Goal: Task Accomplishment & Management: Manage account settings

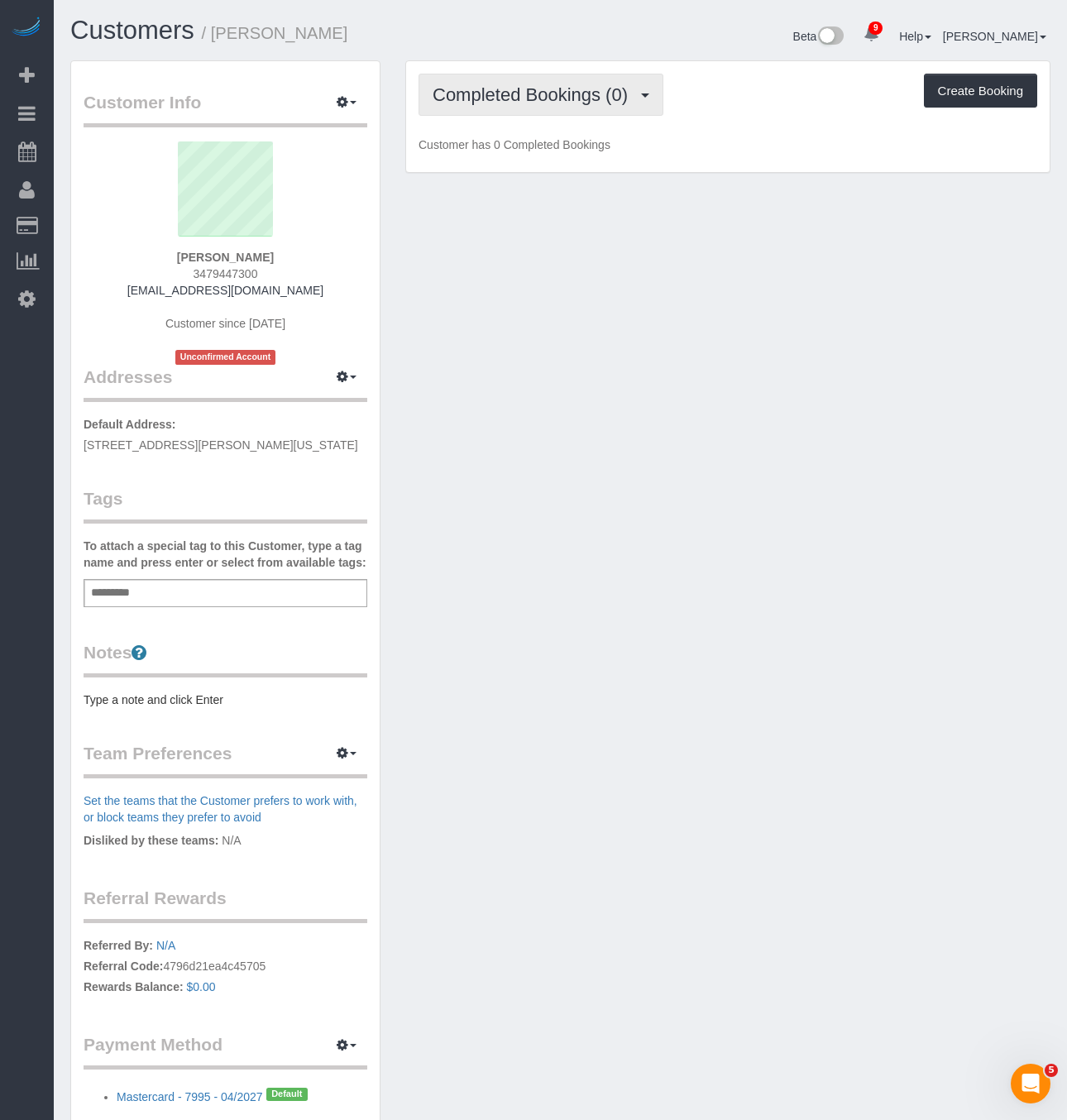
click at [522, 88] on span "Completed Bookings (0)" at bounding box center [534, 94] width 204 height 21
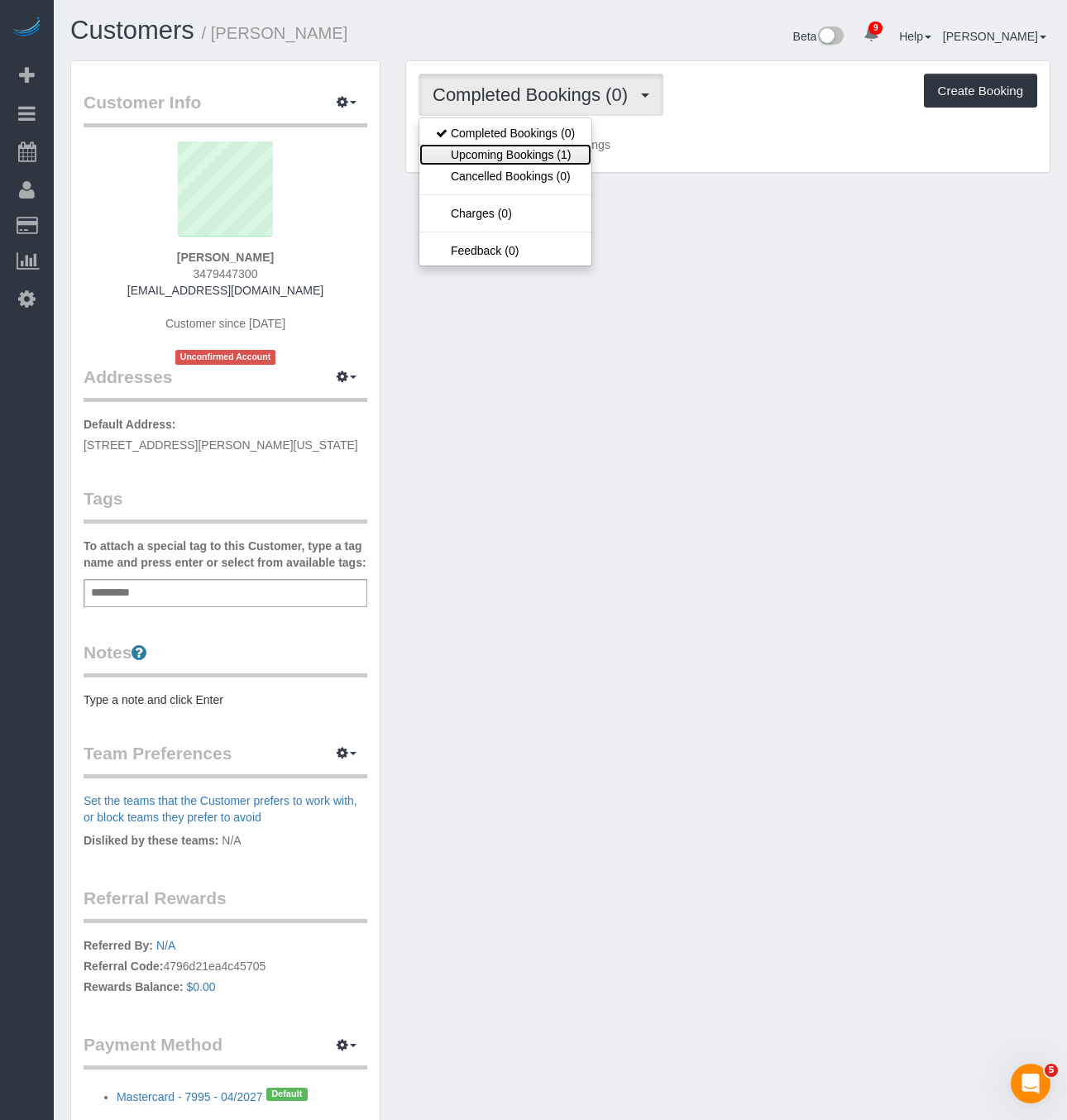
click at [530, 149] on link "Upcoming Bookings (1)" at bounding box center [506, 155] width 172 height 22
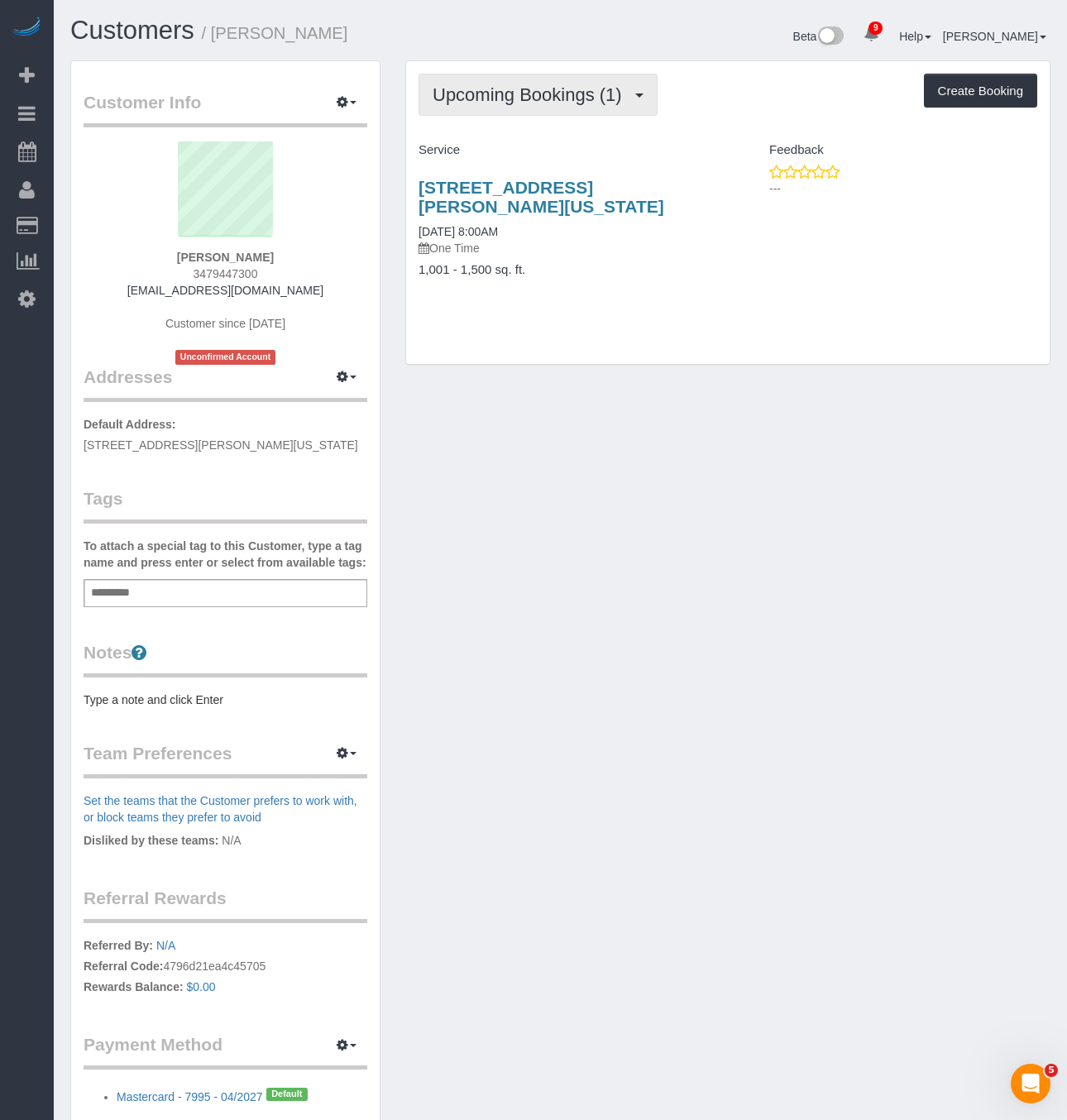
click at [532, 102] on span "Upcoming Bookings (1)" at bounding box center [532, 94] width 198 height 21
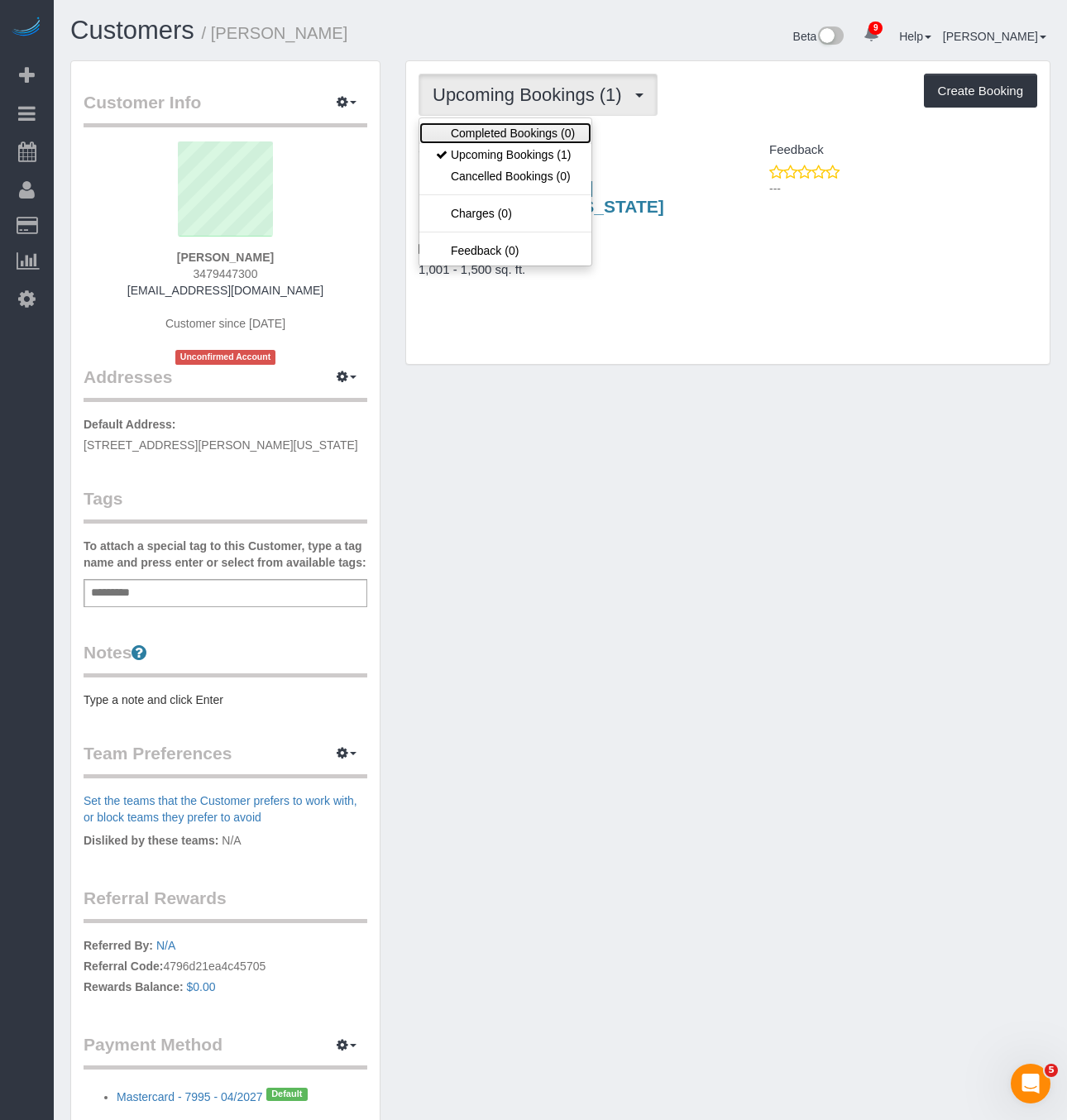
click at [529, 125] on link "Completed Bookings (0)" at bounding box center [506, 134] width 172 height 22
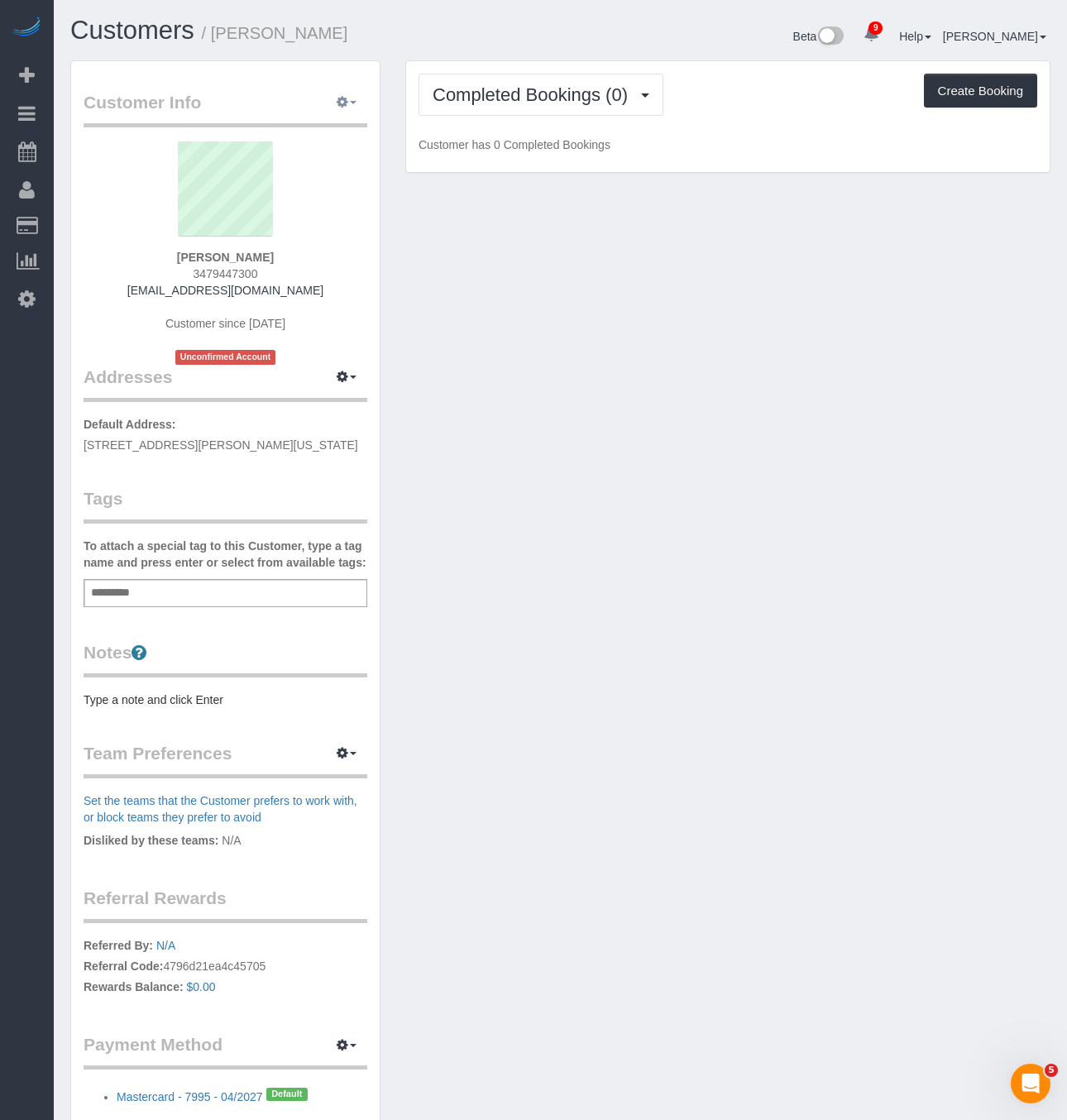
click at [353, 95] on button "button" at bounding box center [346, 103] width 41 height 26
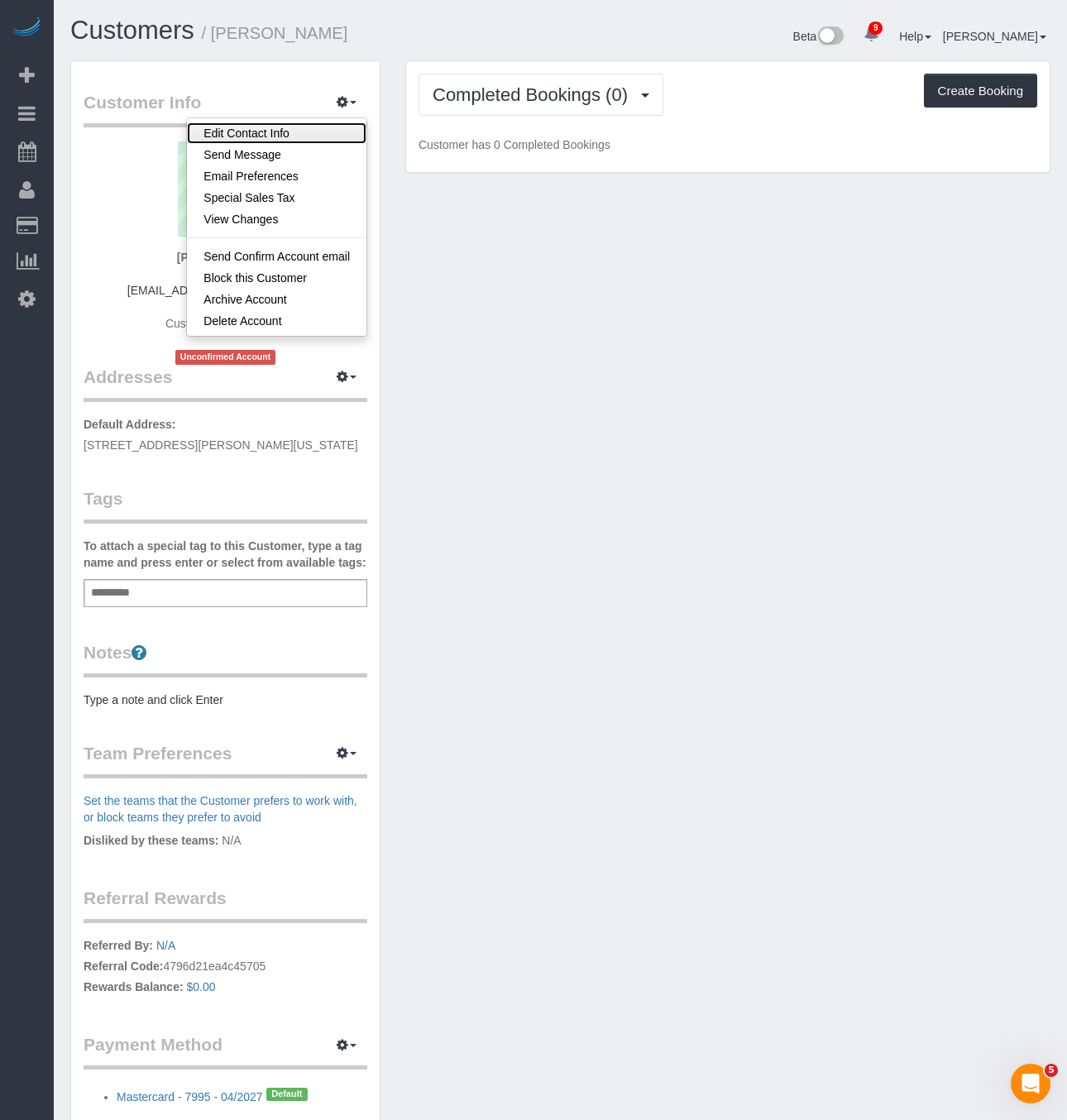
click at [283, 140] on link "Edit Contact Info" at bounding box center [277, 134] width 180 height 22
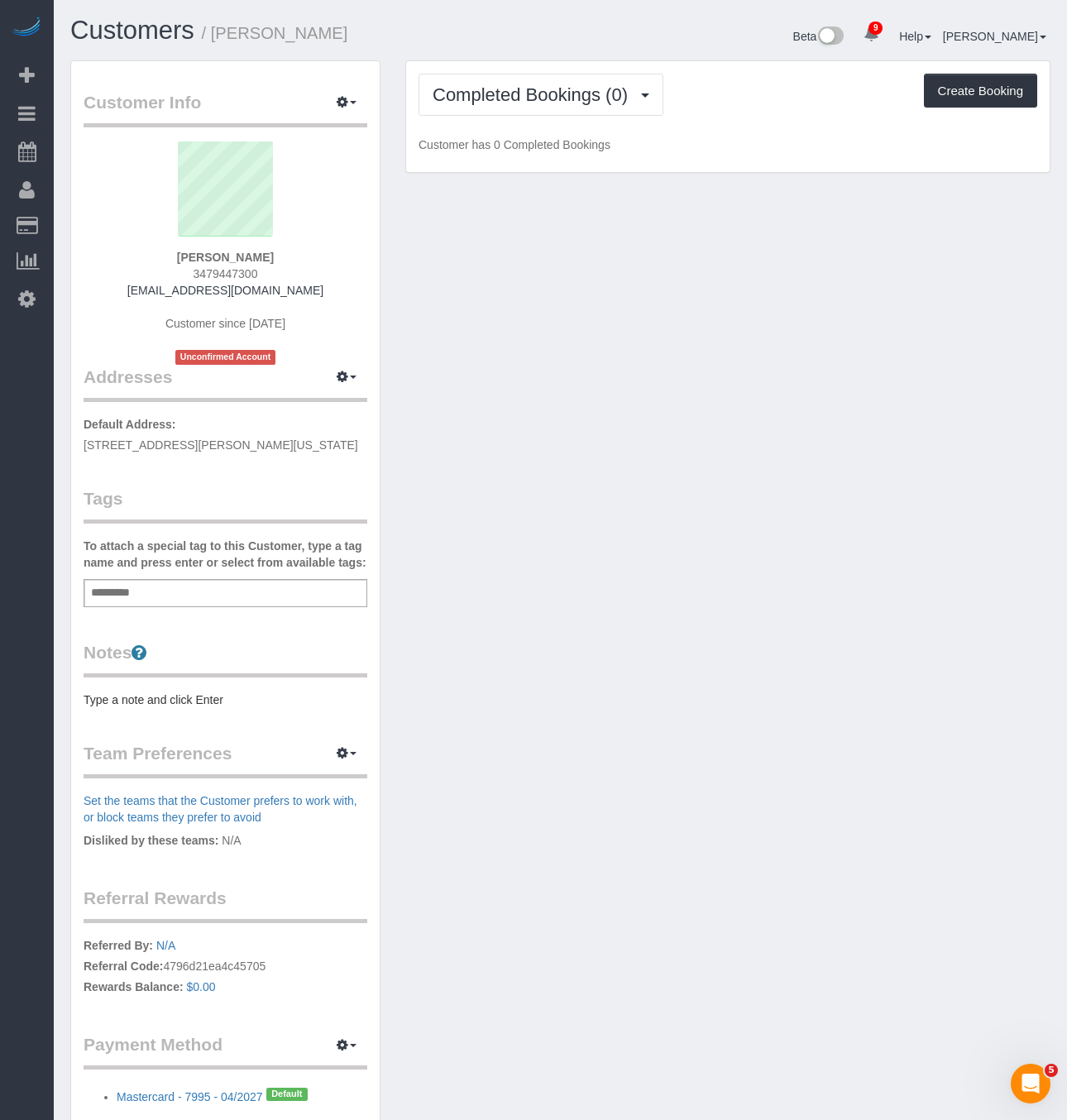
select select "NY"
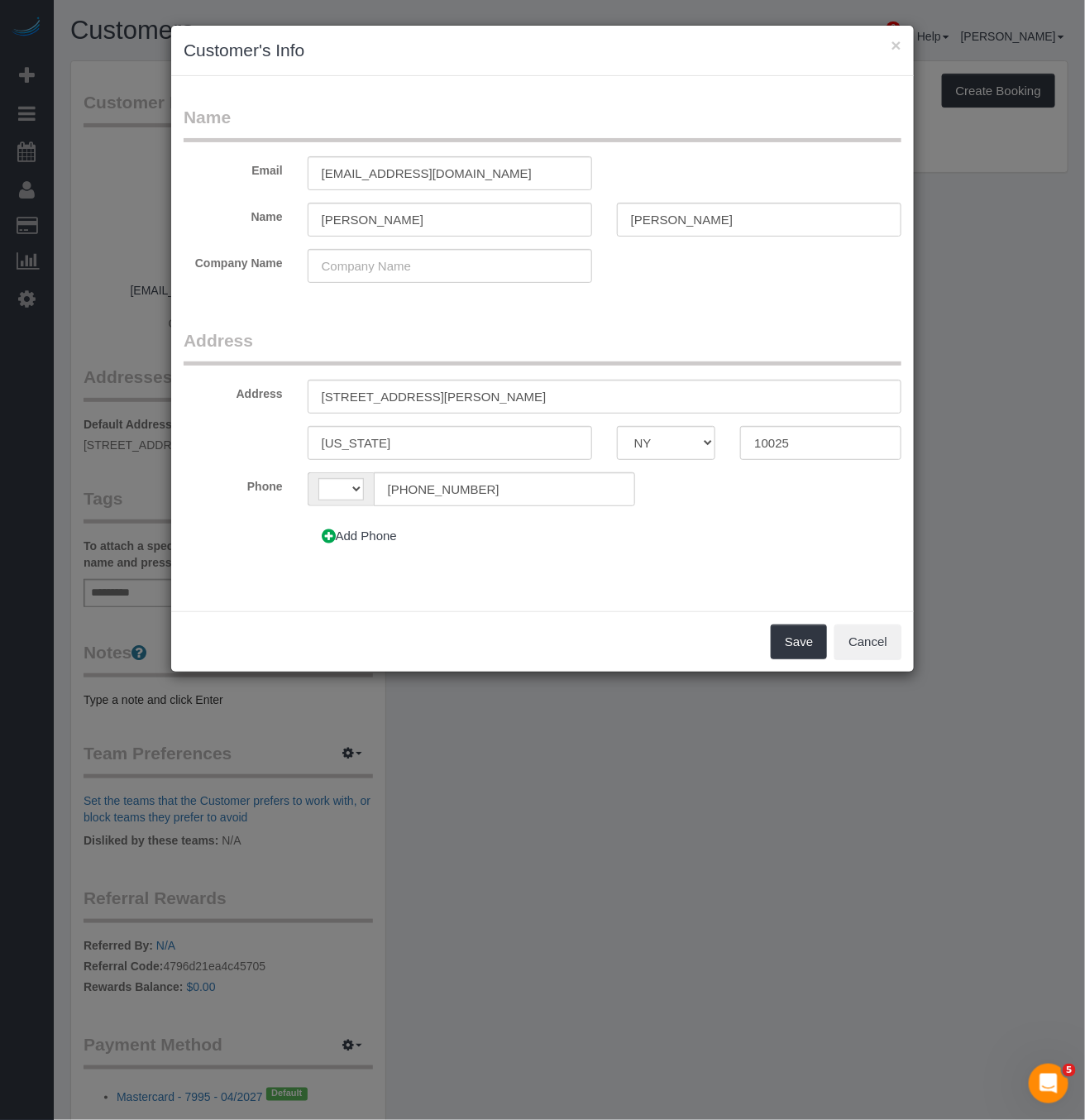
select select "string:[GEOGRAPHIC_DATA]"
drag, startPoint x: 490, startPoint y: 410, endPoint x: 117, endPoint y: 408, distance: 373.0
click at [117, 408] on div "× Customer's Info Name Email [EMAIL_ADDRESS][DOMAIN_NAME] Name [PERSON_NAME][GE…" at bounding box center [542, 560] width 1085 height 1120
paste input "Apt."
type input "[STREET_ADDRESS][PERSON_NAME]"
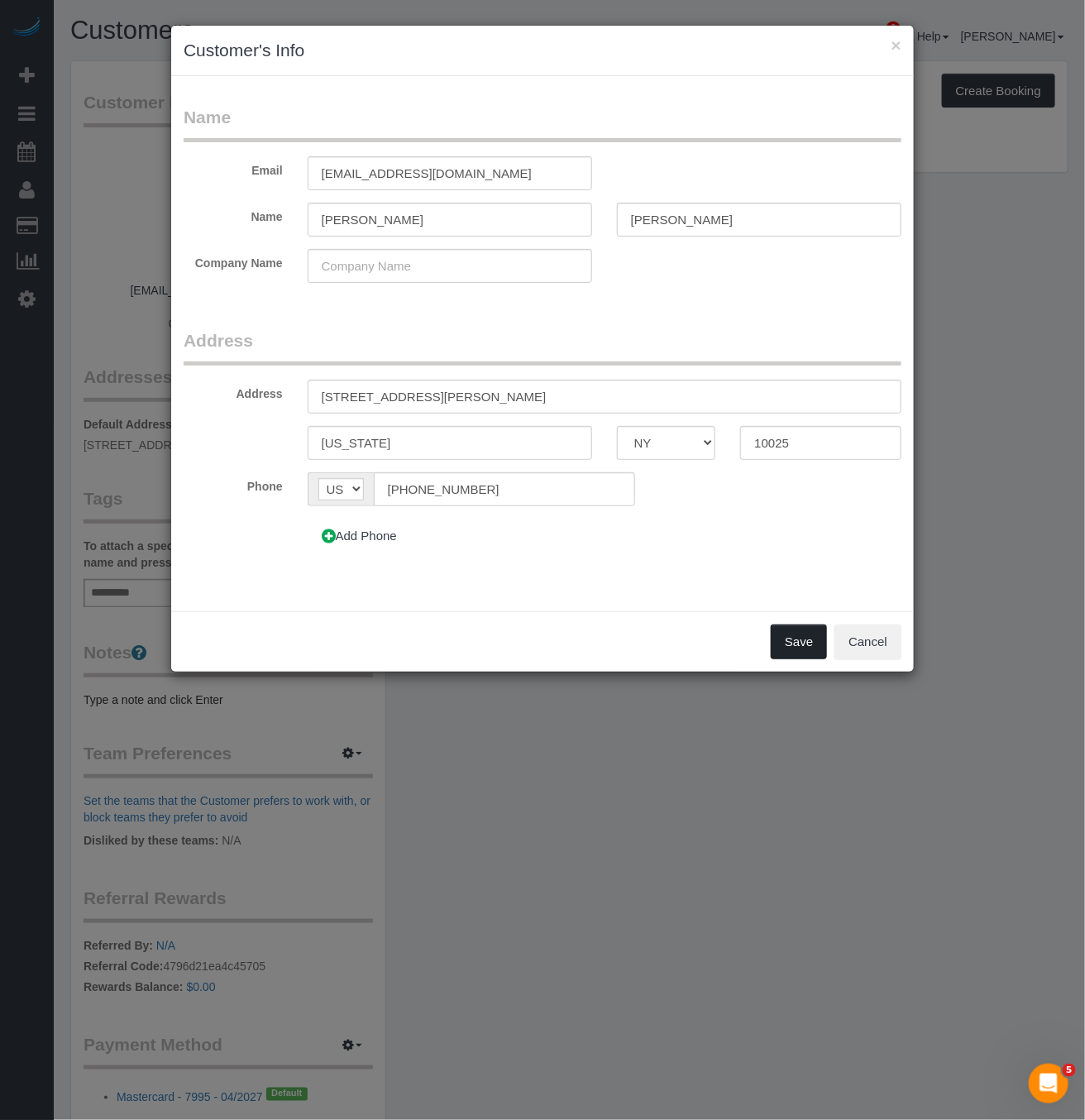
click at [791, 647] on button "Save" at bounding box center [799, 641] width 56 height 35
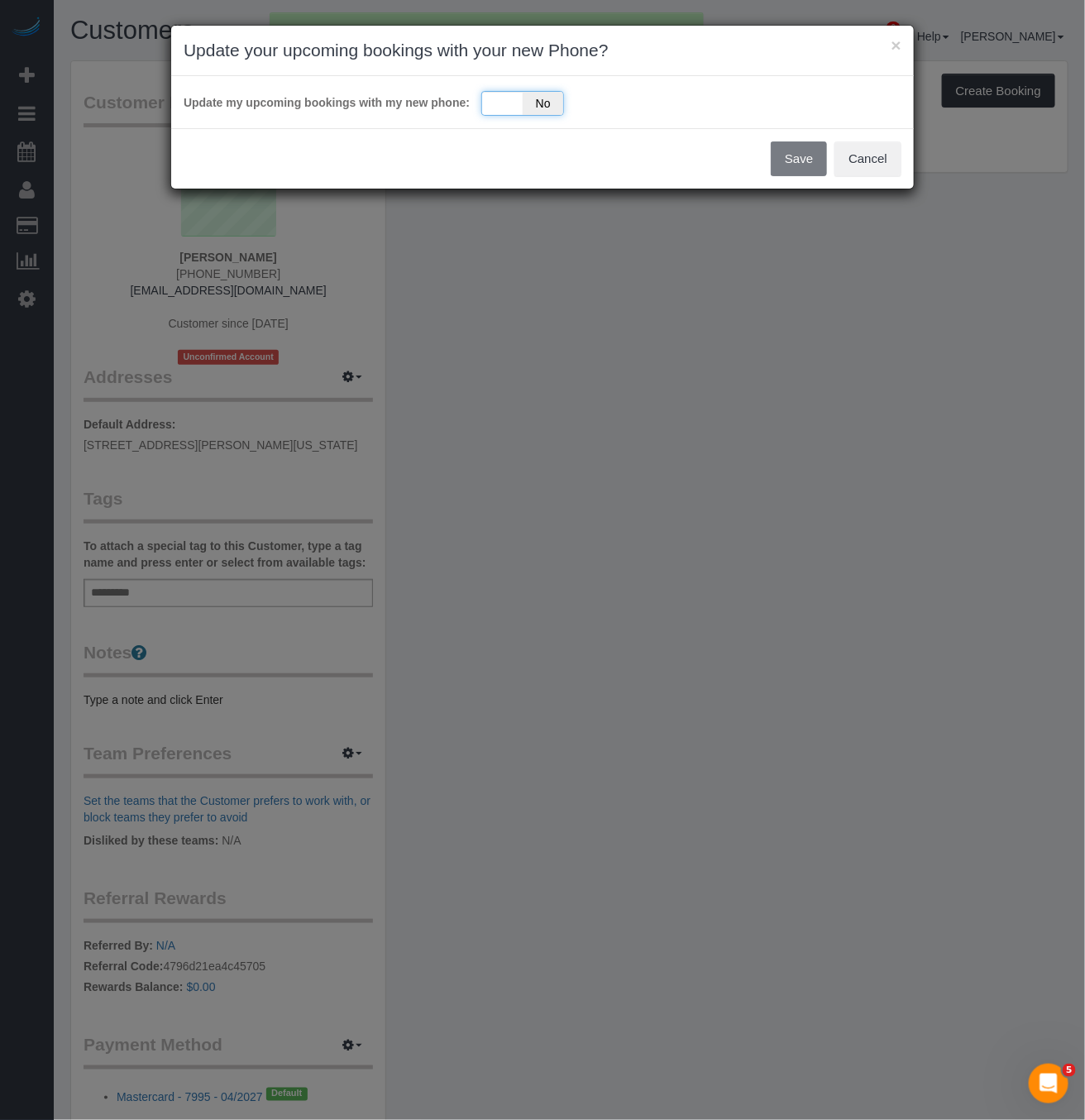
click at [505, 114] on div "Yes No" at bounding box center [523, 103] width 83 height 25
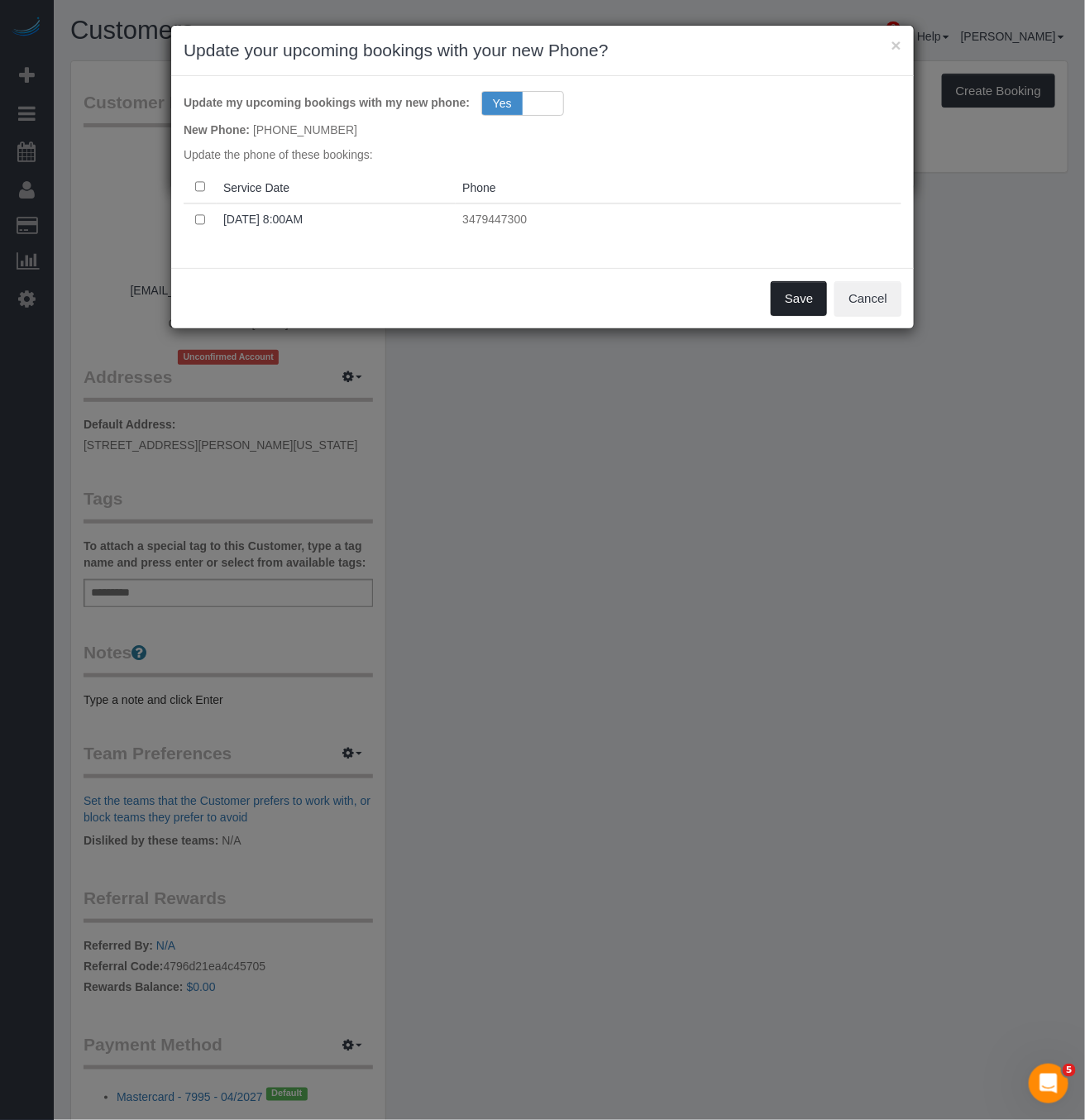
click at [809, 308] on button "Save" at bounding box center [799, 298] width 56 height 35
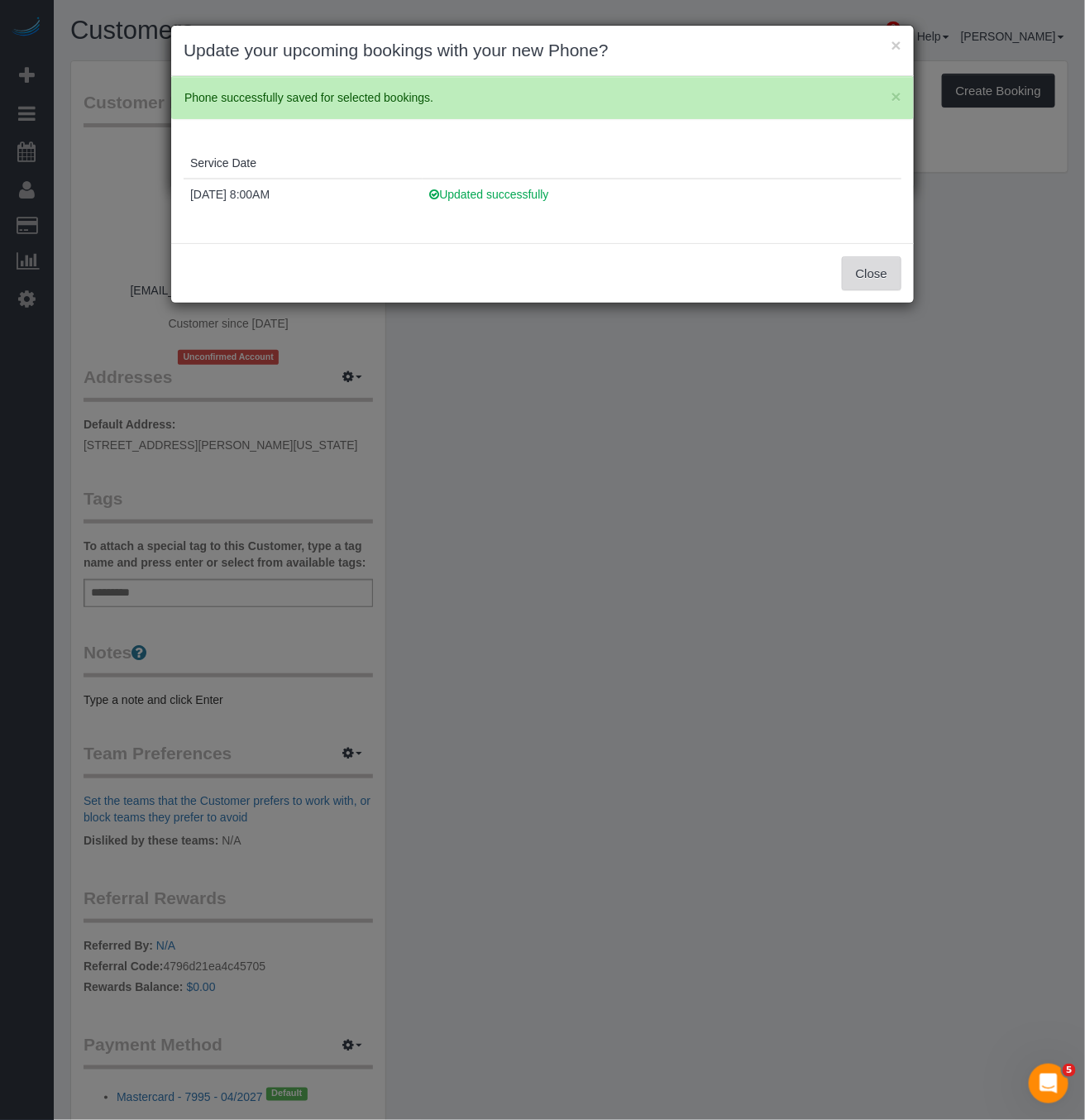
click at [868, 281] on button "Close" at bounding box center [872, 274] width 60 height 35
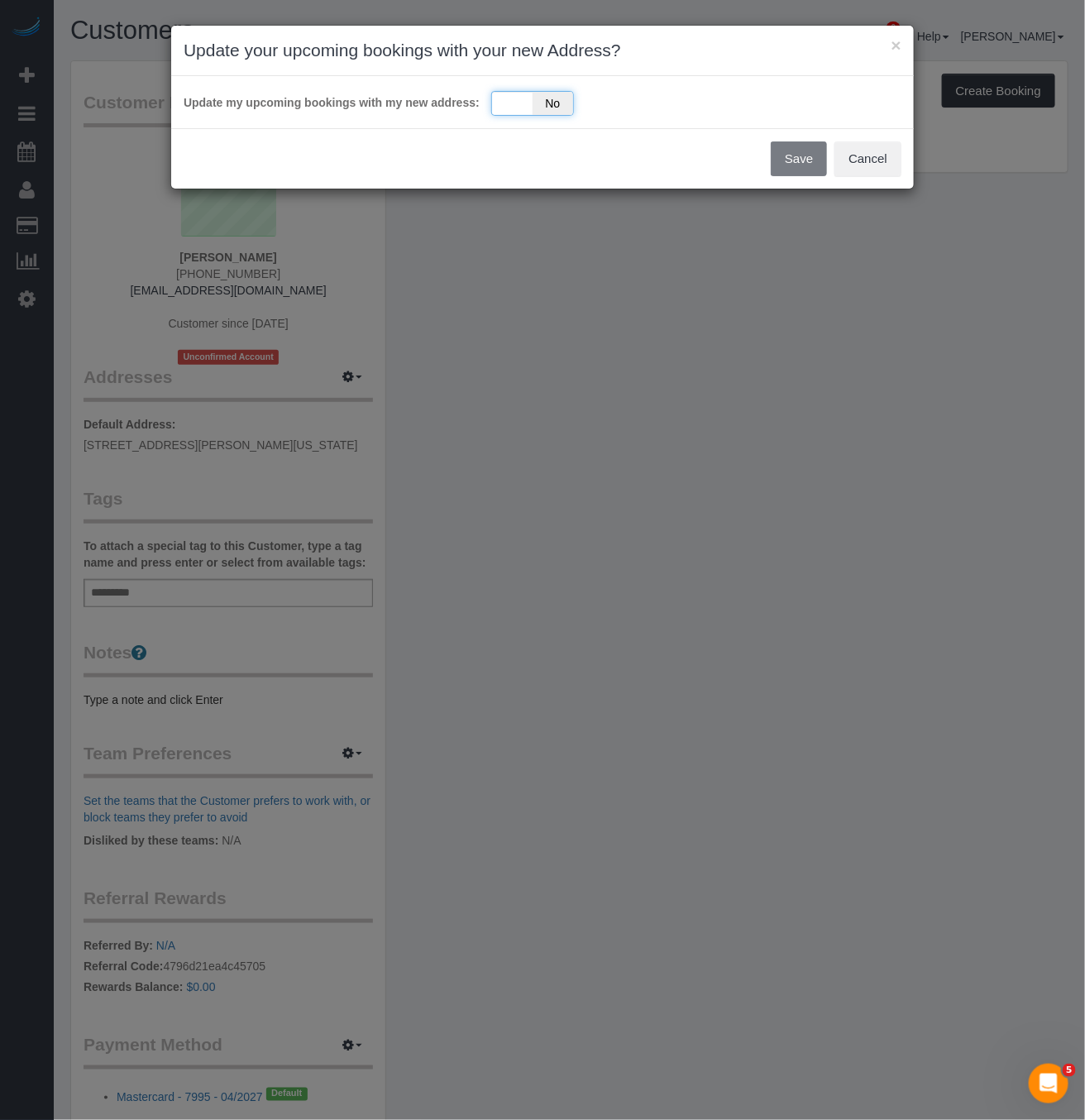
drag, startPoint x: 475, startPoint y: 105, endPoint x: 522, endPoint y: 105, distance: 47.0
click at [508, 105] on div "Update my upcoming bookings with my new address: Yes No" at bounding box center [542, 102] width 718 height 27
click at [524, 104] on div "Yes No" at bounding box center [533, 103] width 83 height 25
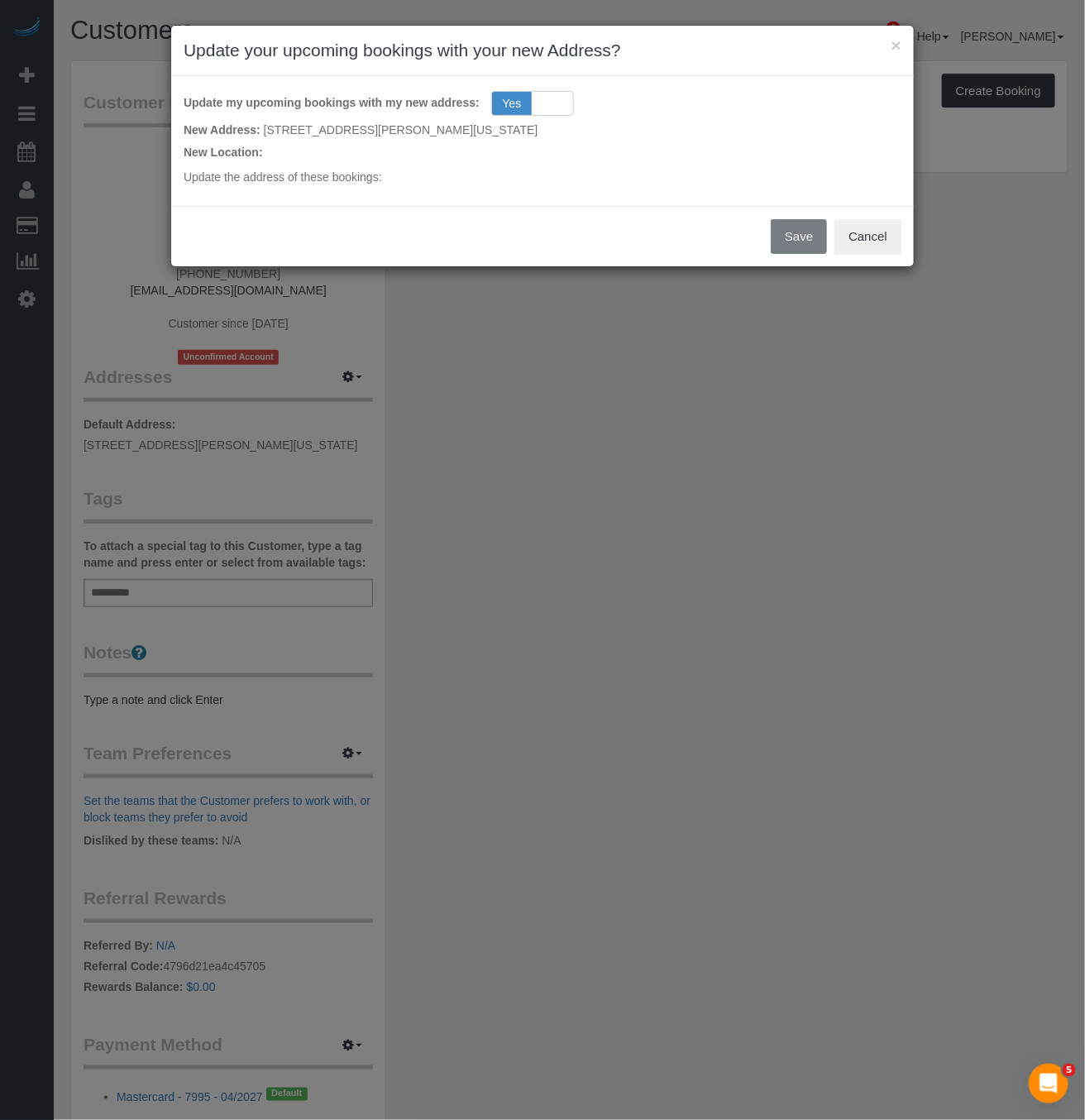
click at [398, 185] on p "Update the address of these bookings:" at bounding box center [542, 177] width 718 height 17
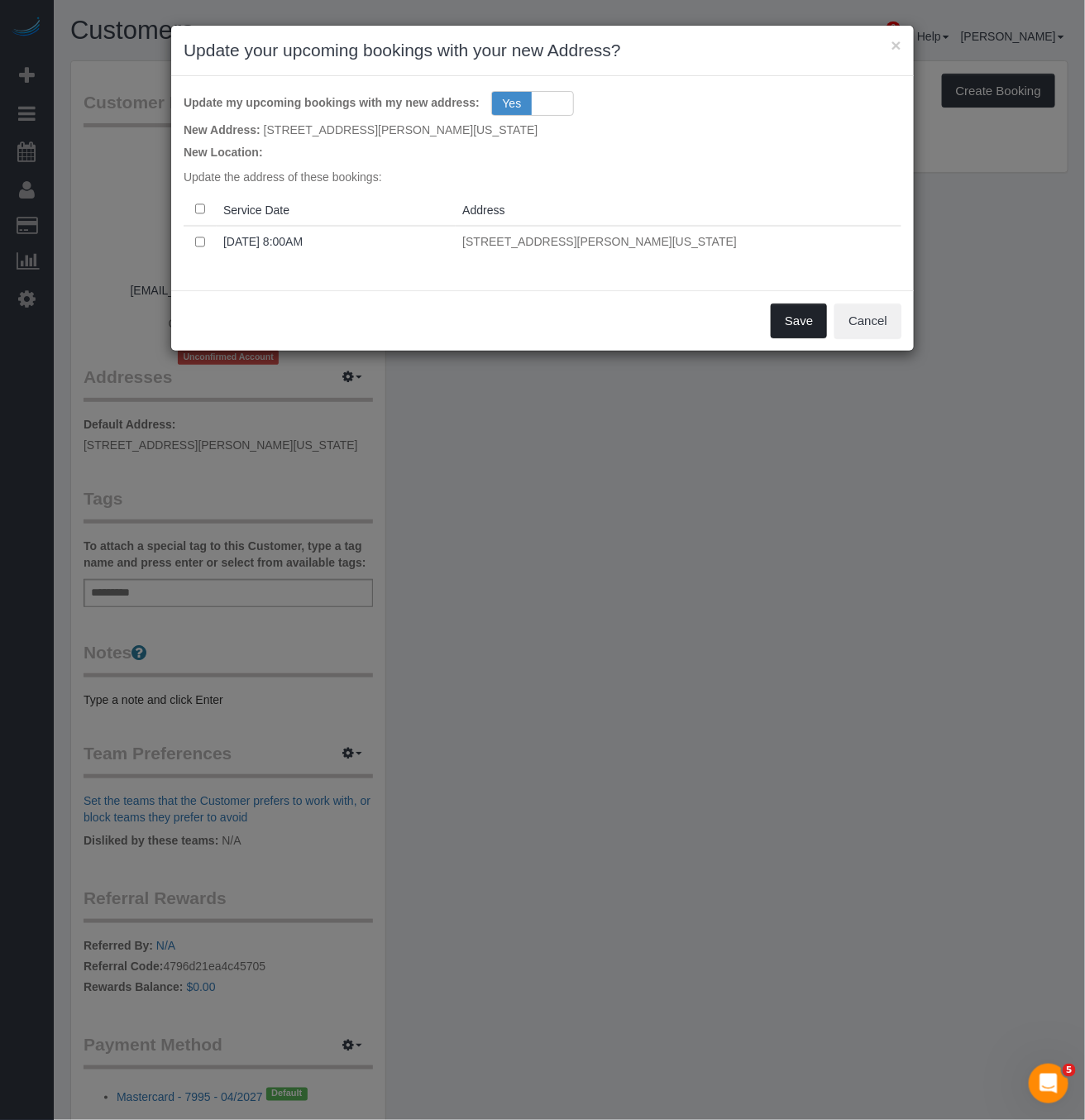
click at [774, 321] on button "Save" at bounding box center [799, 321] width 56 height 35
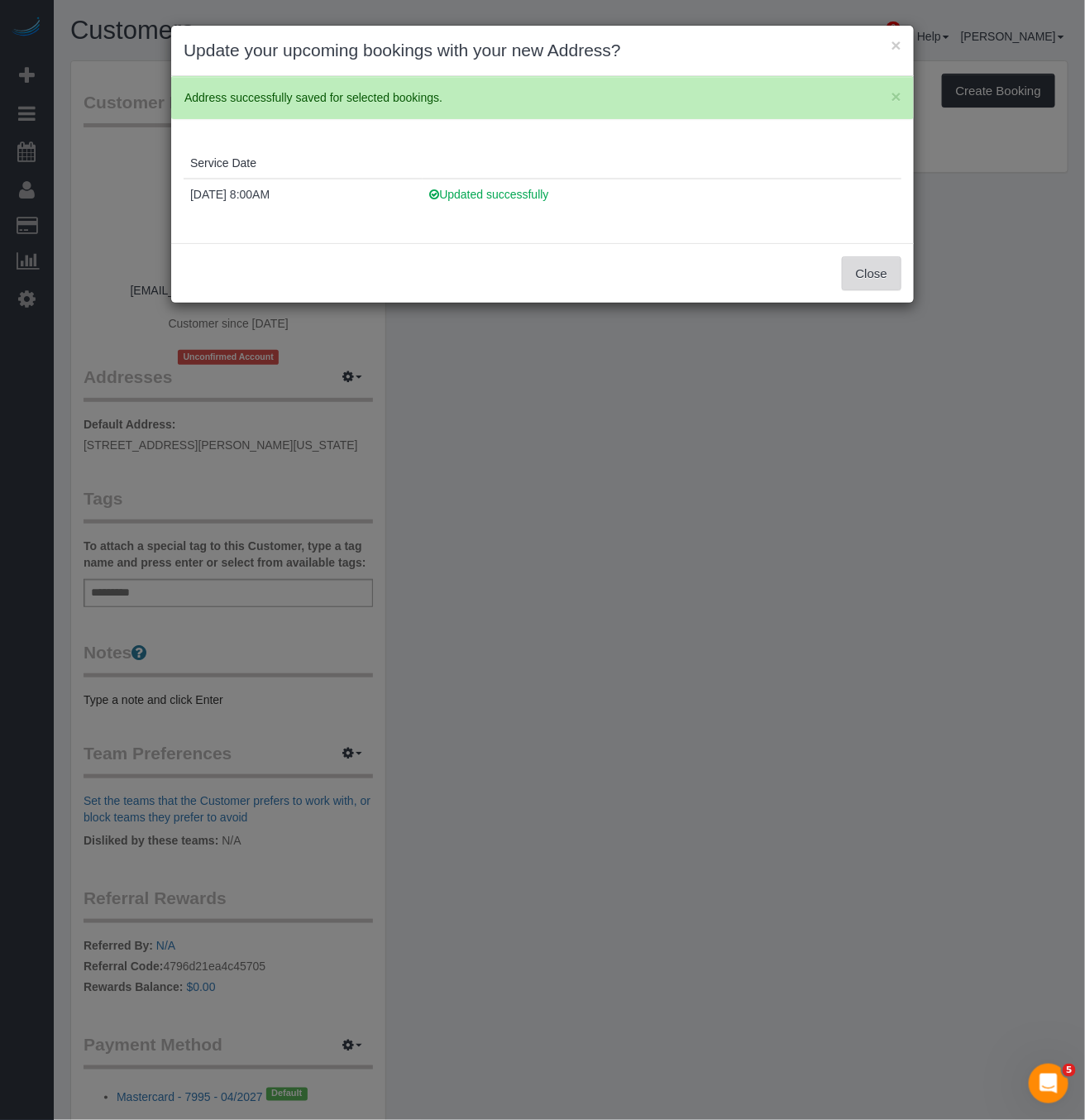
click at [869, 279] on button "Close" at bounding box center [872, 274] width 60 height 35
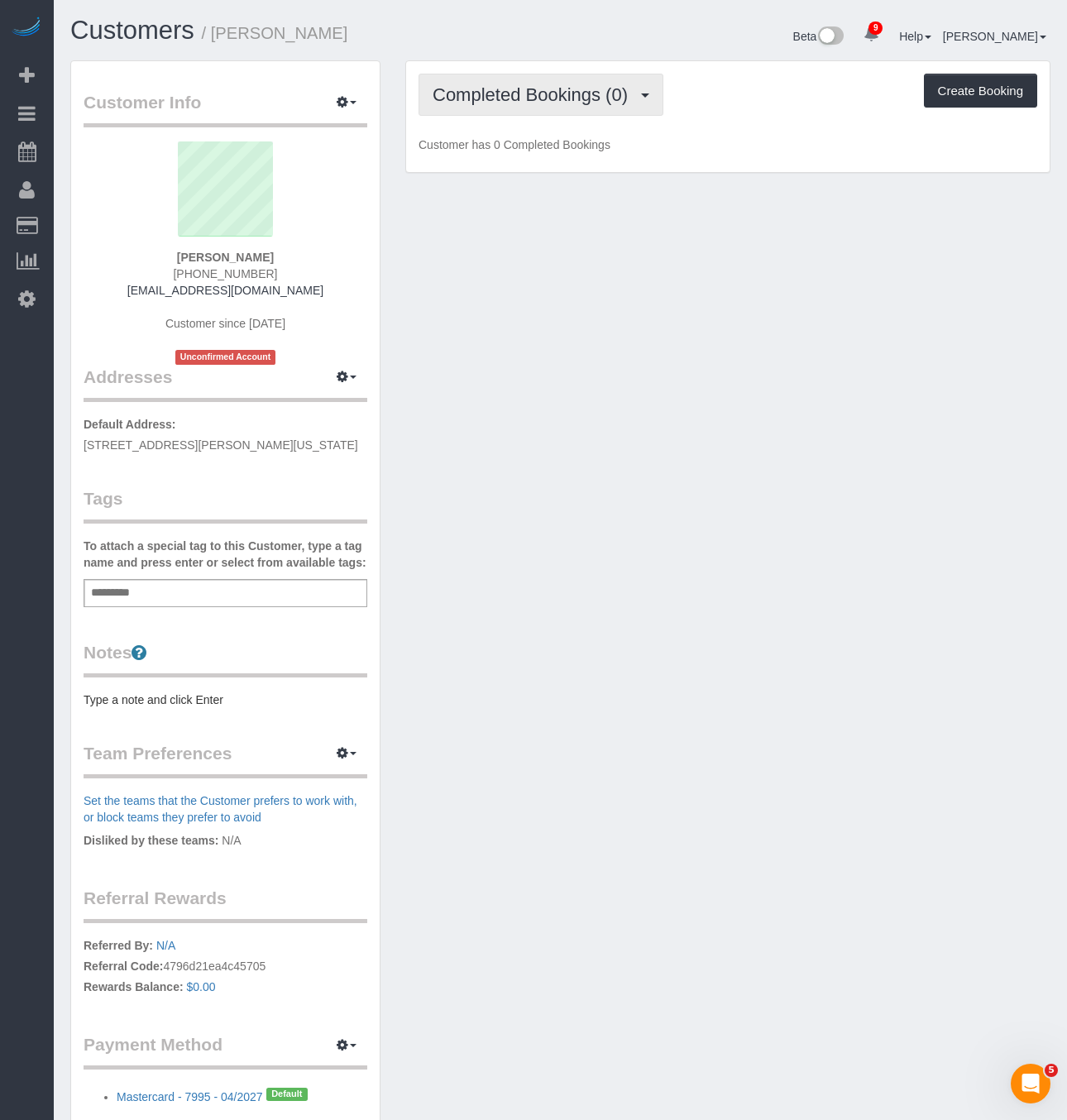
click at [575, 107] on button "Completed Bookings (0)" at bounding box center [540, 95] width 245 height 42
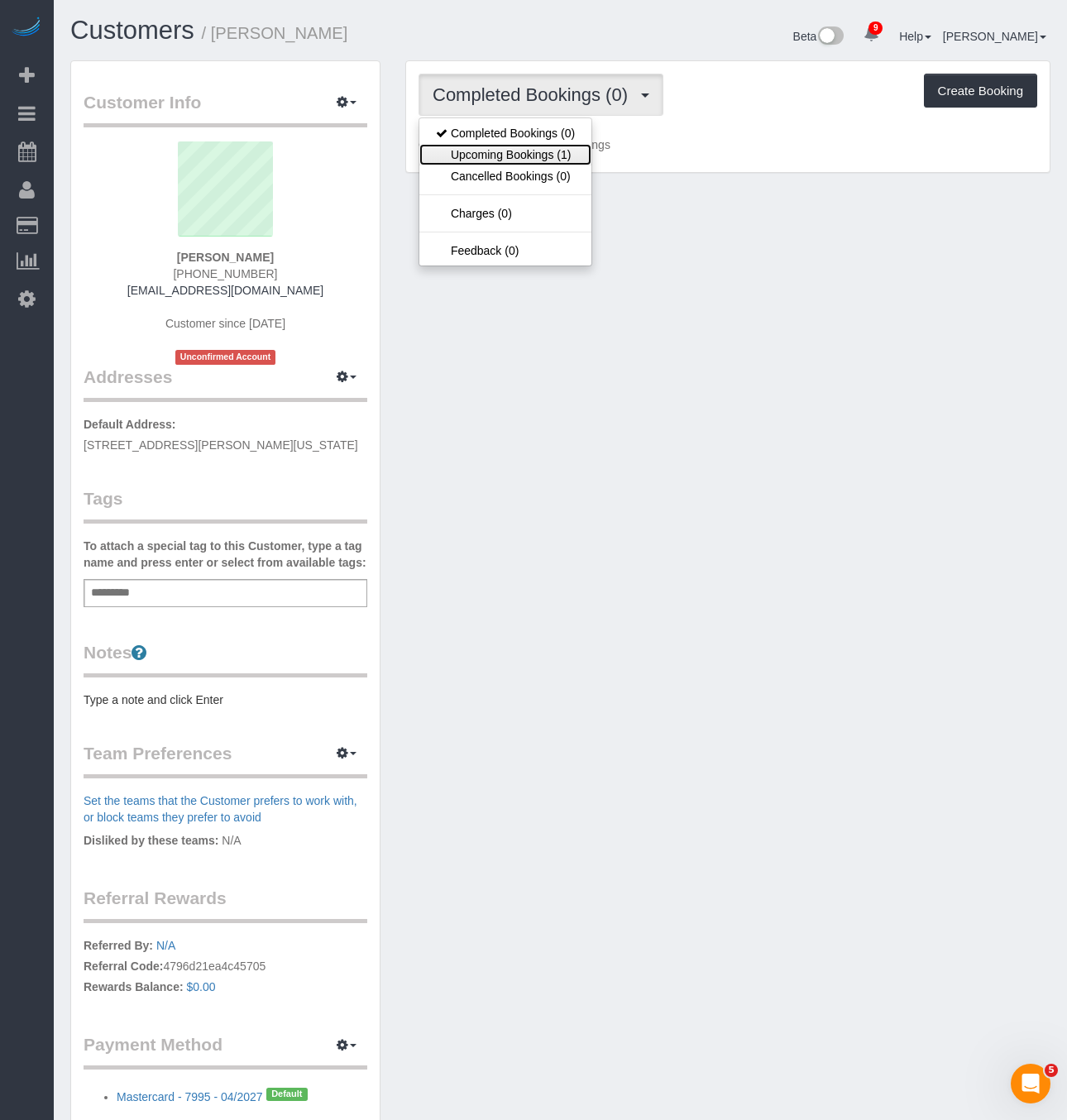
click at [561, 164] on link "Upcoming Bookings (1)" at bounding box center [506, 155] width 172 height 22
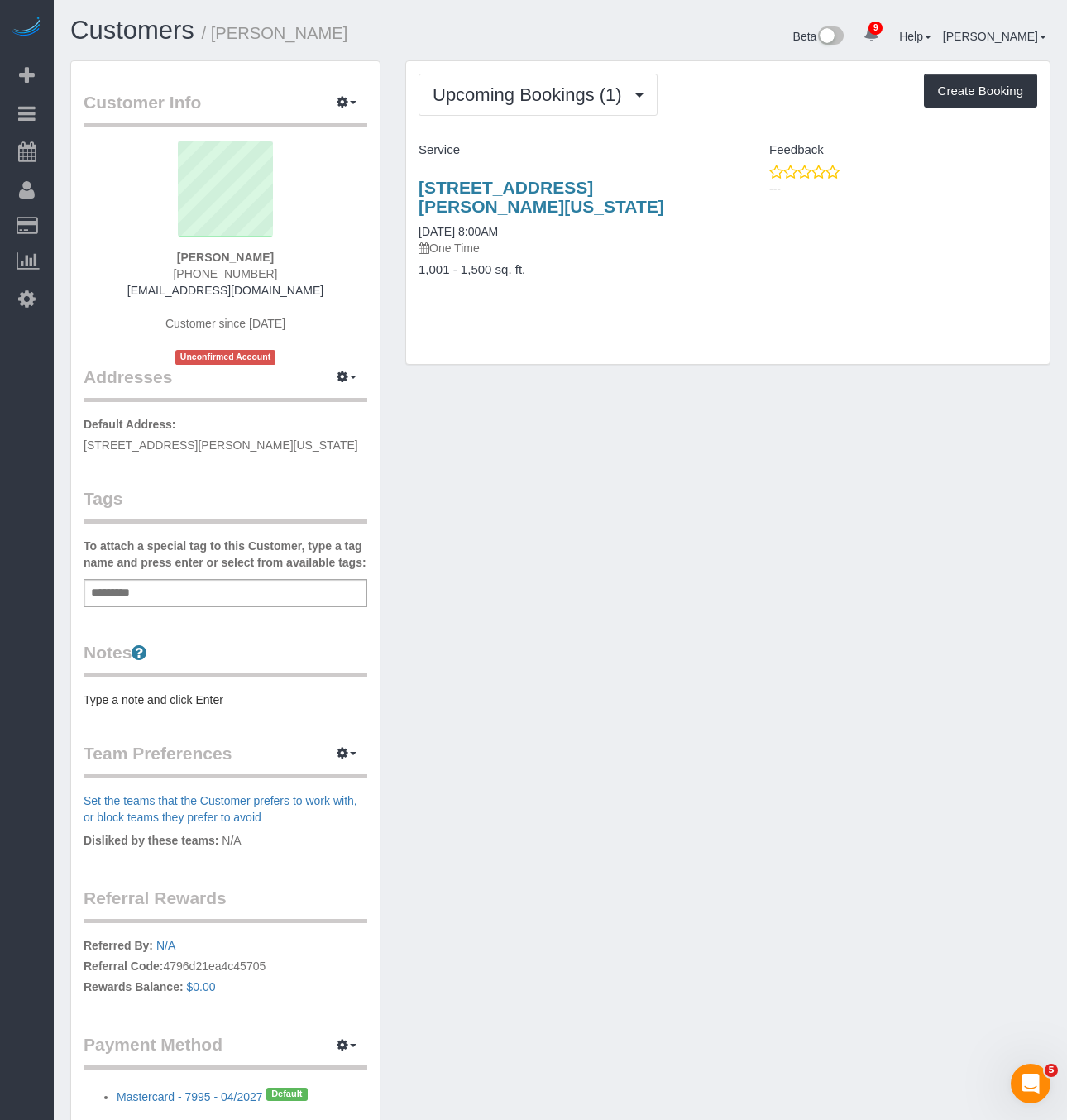
click at [185, 593] on div "Add a tag" at bounding box center [226, 593] width 284 height 28
type input "*"
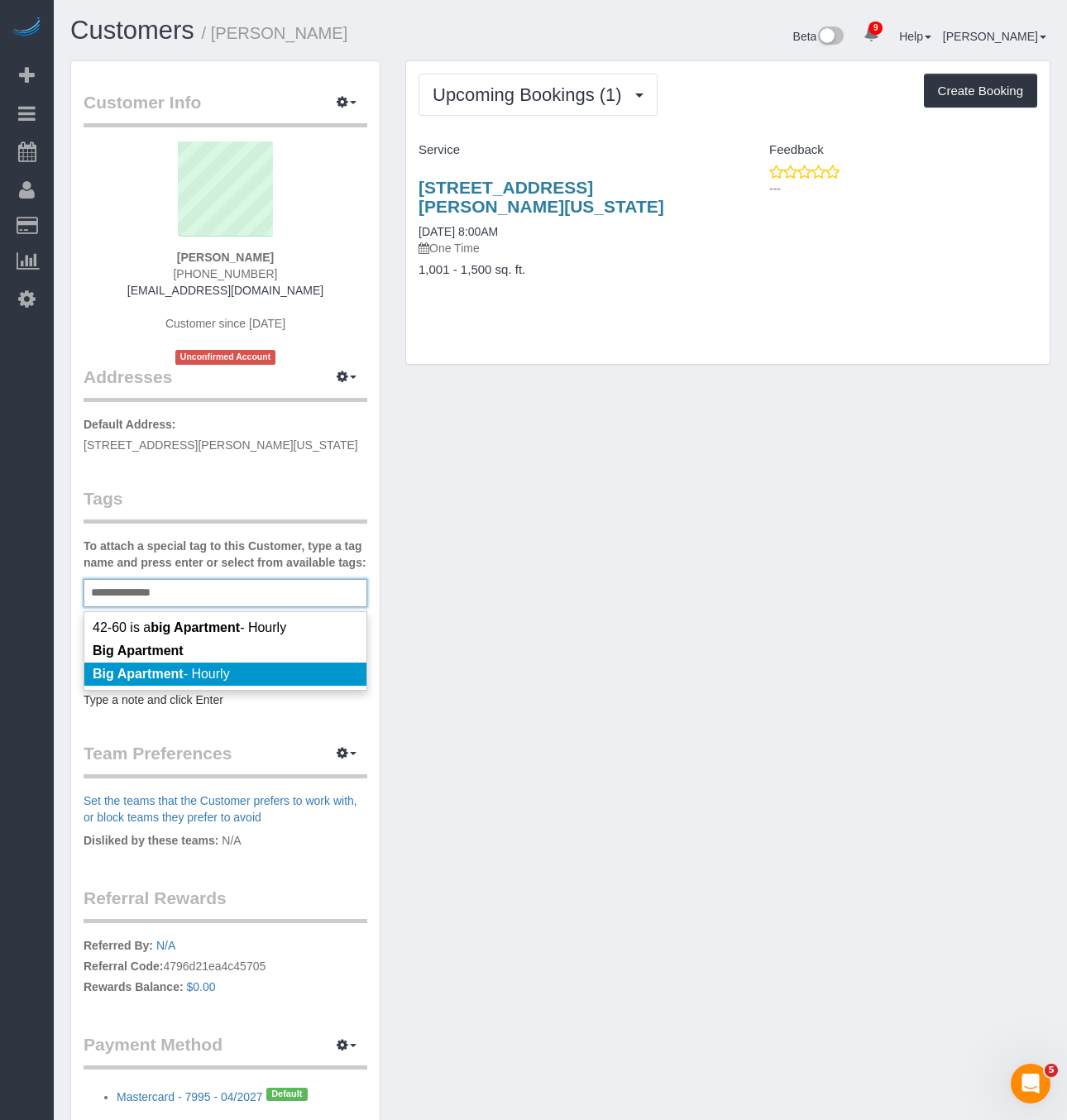
type input "**********"
click at [187, 675] on legend "Notes" at bounding box center [226, 658] width 284 height 37
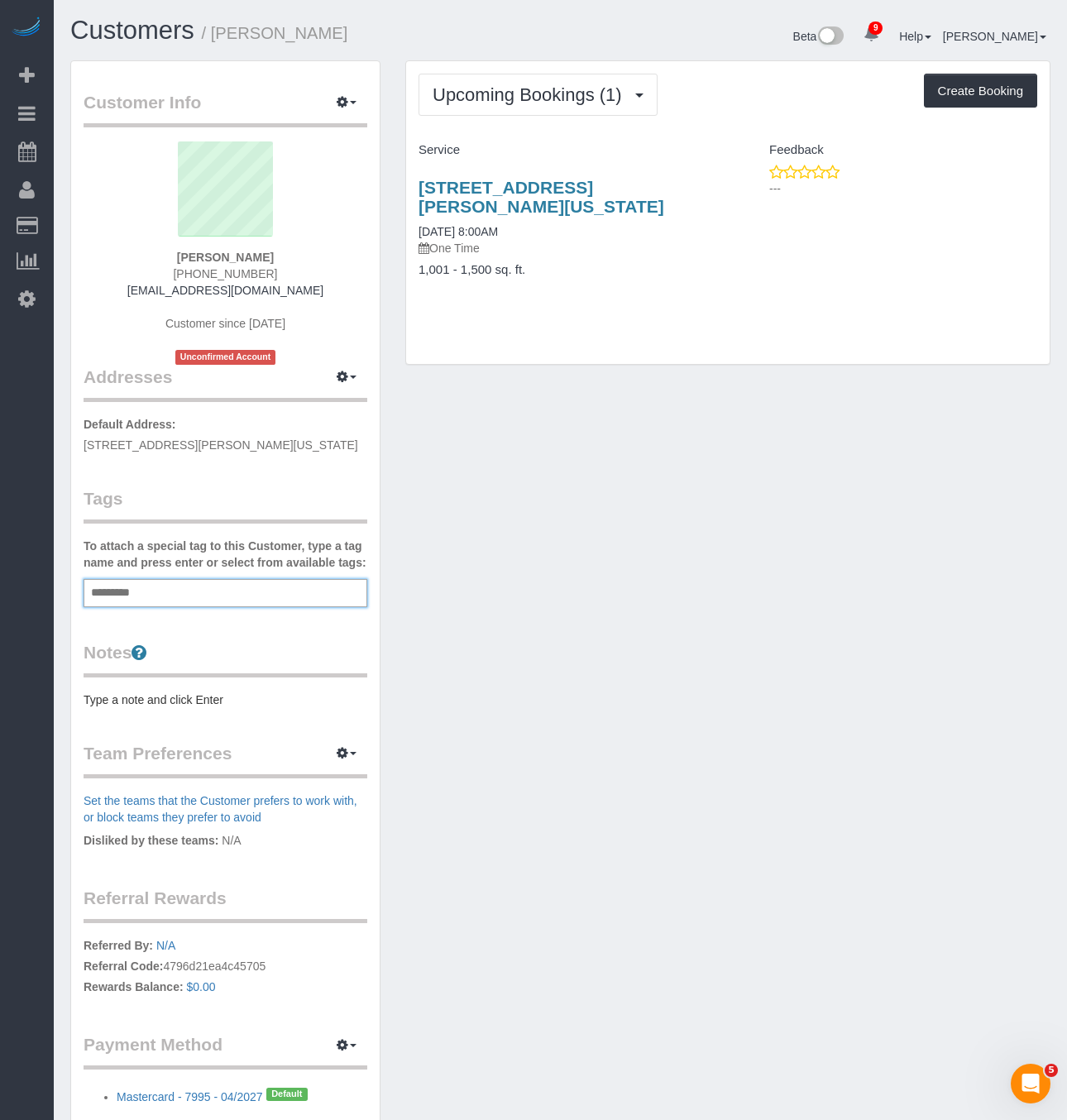
click at [201, 588] on div "Add a tag" at bounding box center [226, 593] width 284 height 28
type input "*"
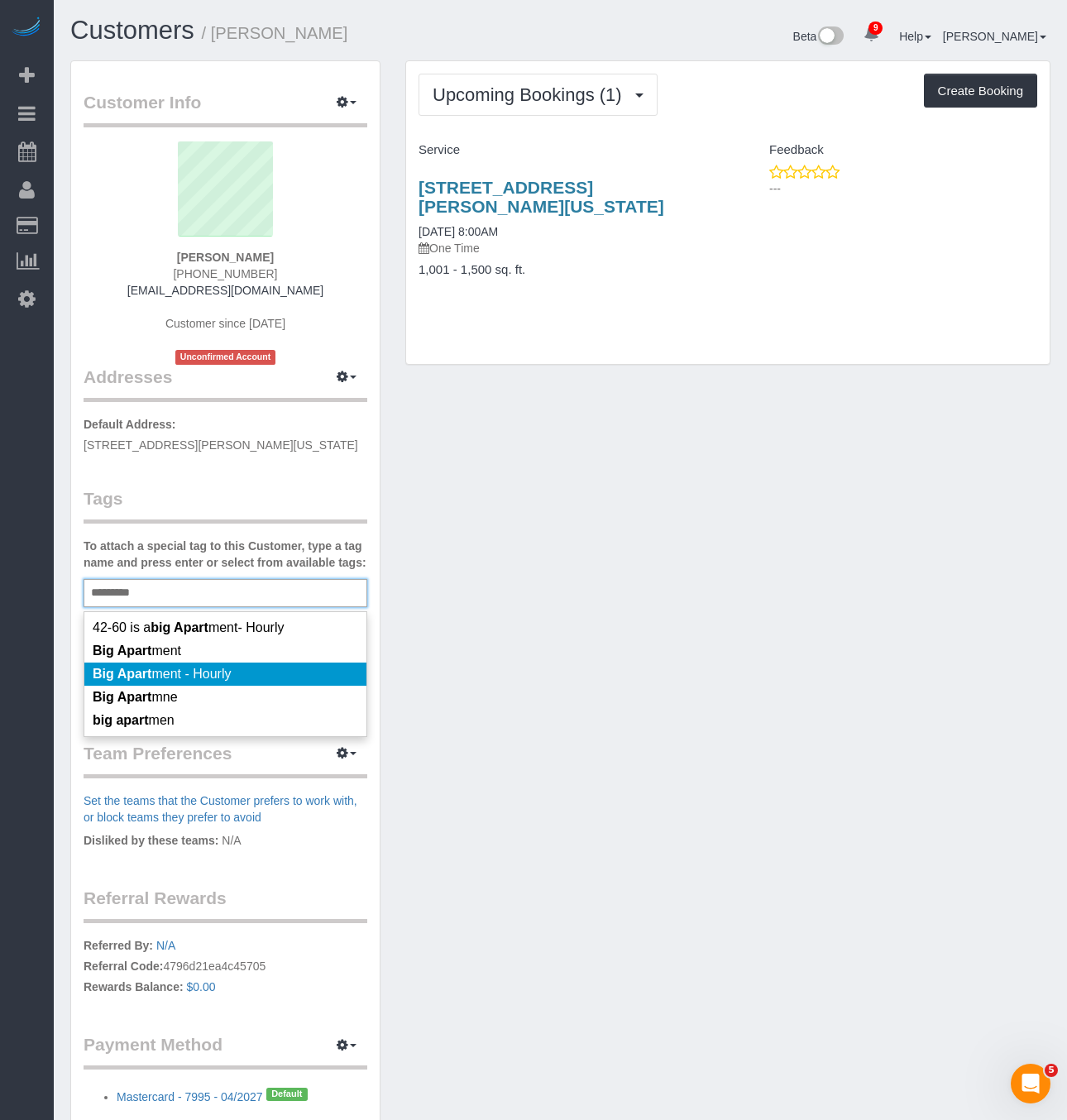
type input "*********"
click at [216, 670] on span "Big Apart ment - Hourly" at bounding box center [162, 673] width 138 height 14
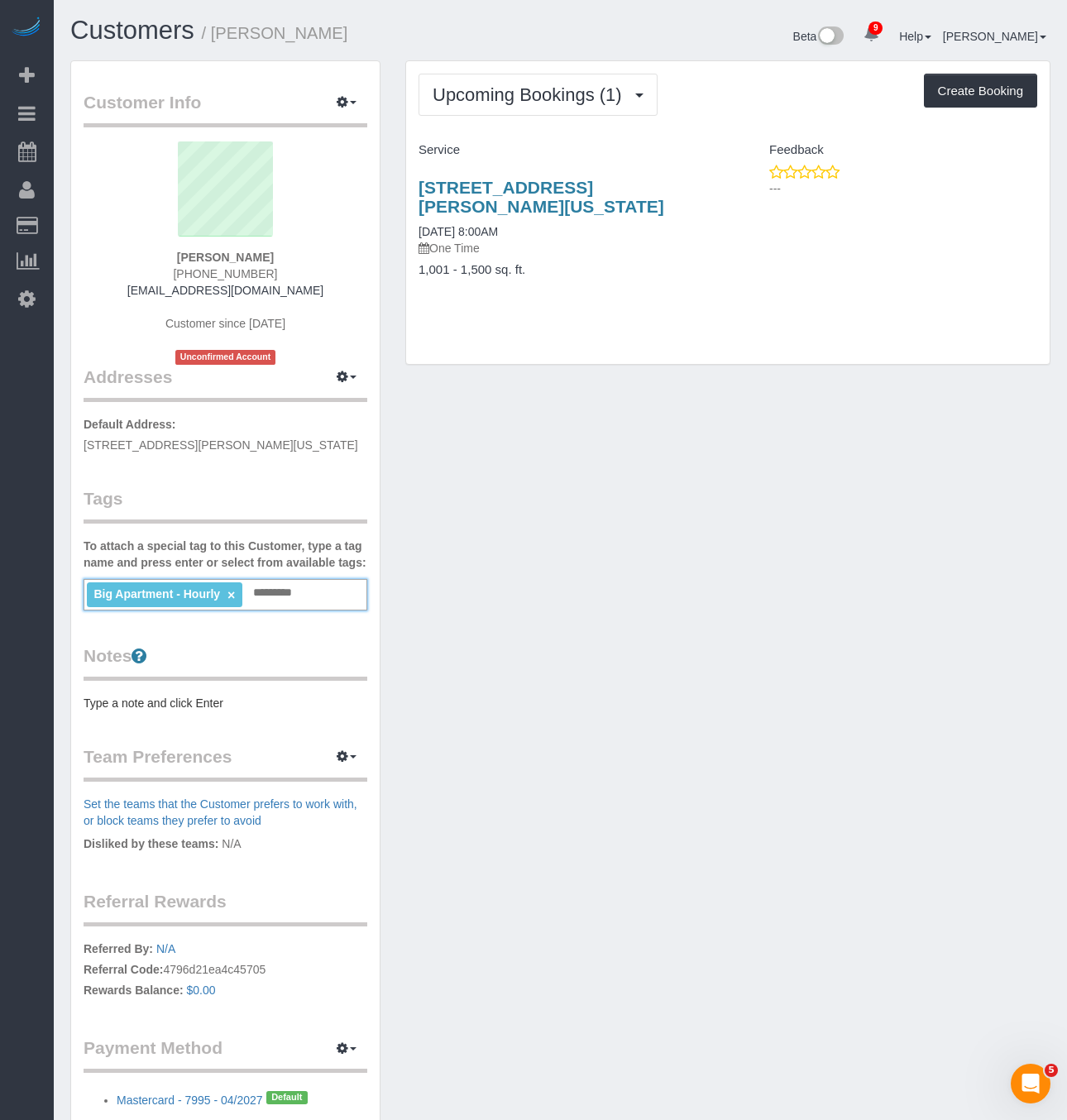
click at [294, 591] on input "text" at bounding box center [277, 593] width 56 height 22
